Goal: Transaction & Acquisition: Book appointment/travel/reservation

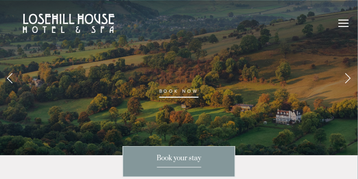
click at [179, 157] on span "Book your stay" at bounding box center [179, 161] width 44 height 14
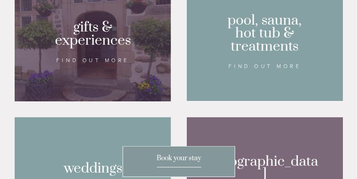
scroll to position [791, 0]
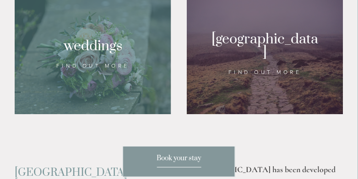
click at [181, 158] on span "Book your stay" at bounding box center [179, 161] width 44 height 14
